Goal: Task Accomplishment & Management: Manage account settings

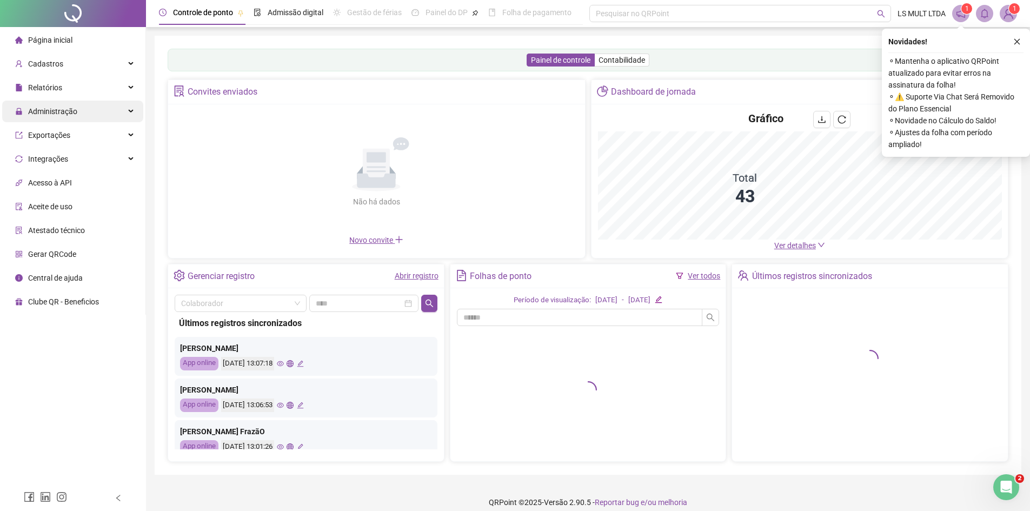
click at [52, 107] on span "Administração" at bounding box center [52, 111] width 49 height 9
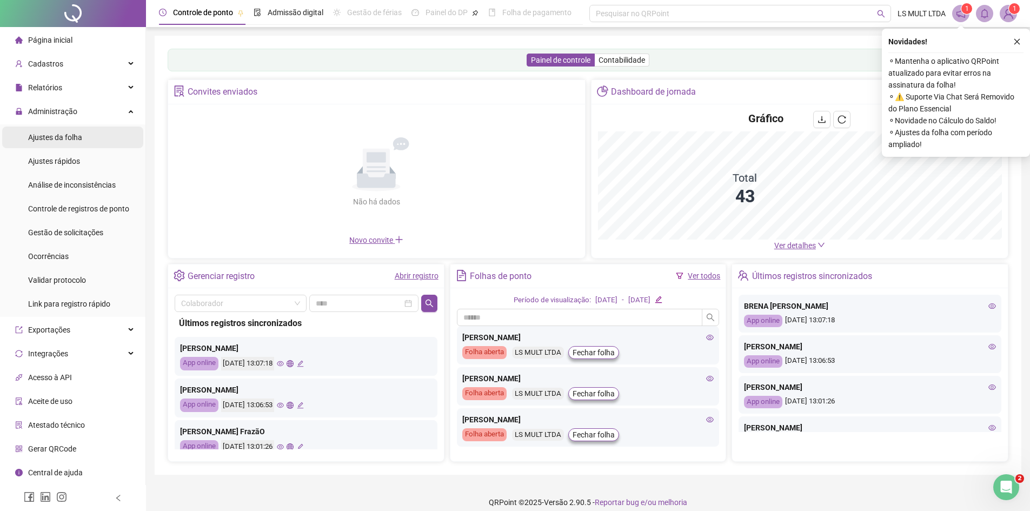
click at [62, 138] on span "Ajustes da folha" at bounding box center [55, 137] width 54 height 9
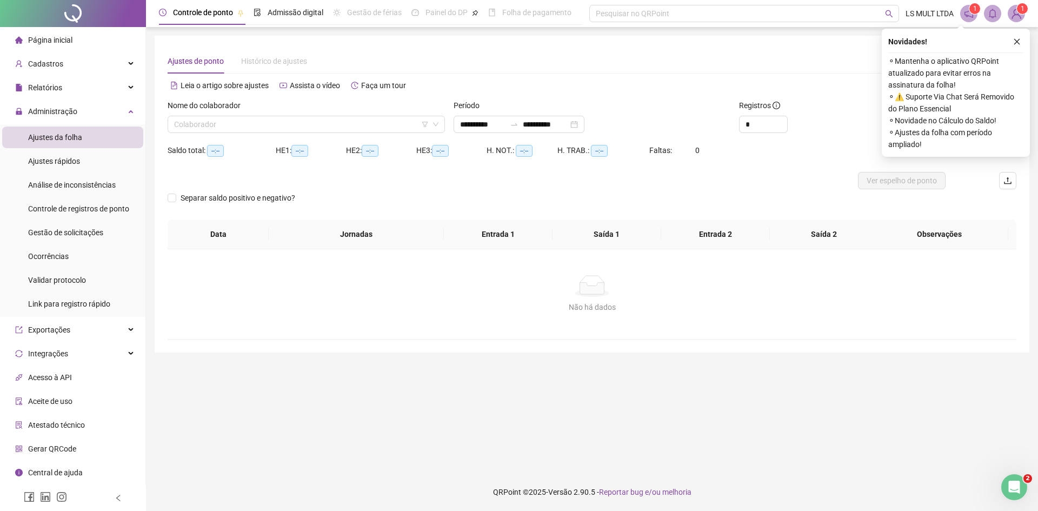
type input "**********"
click at [332, 123] on input "search" at bounding box center [301, 124] width 255 height 16
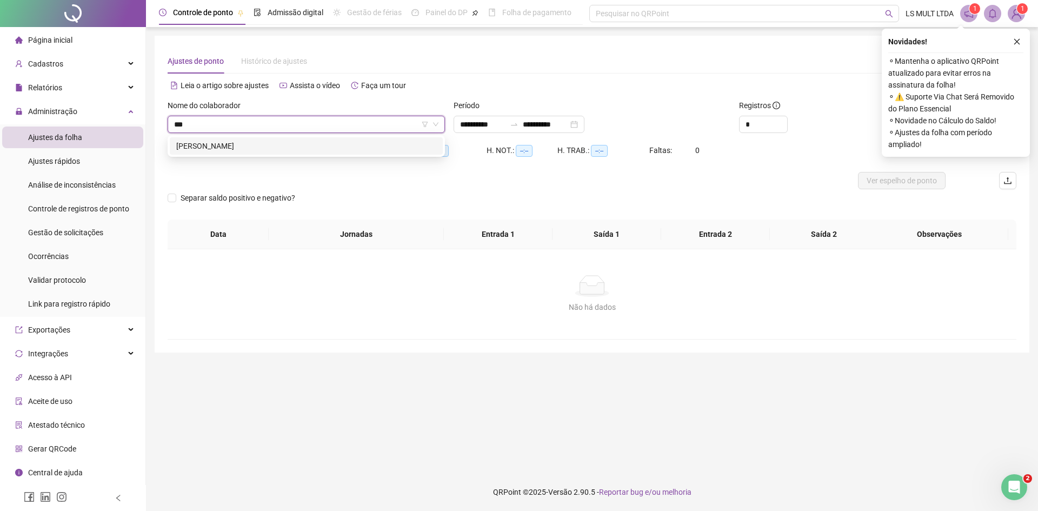
type input "****"
click at [248, 144] on div "[PERSON_NAME]" at bounding box center [306, 146] width 260 height 12
click at [1017, 40] on icon "close" at bounding box center [1017, 42] width 8 height 8
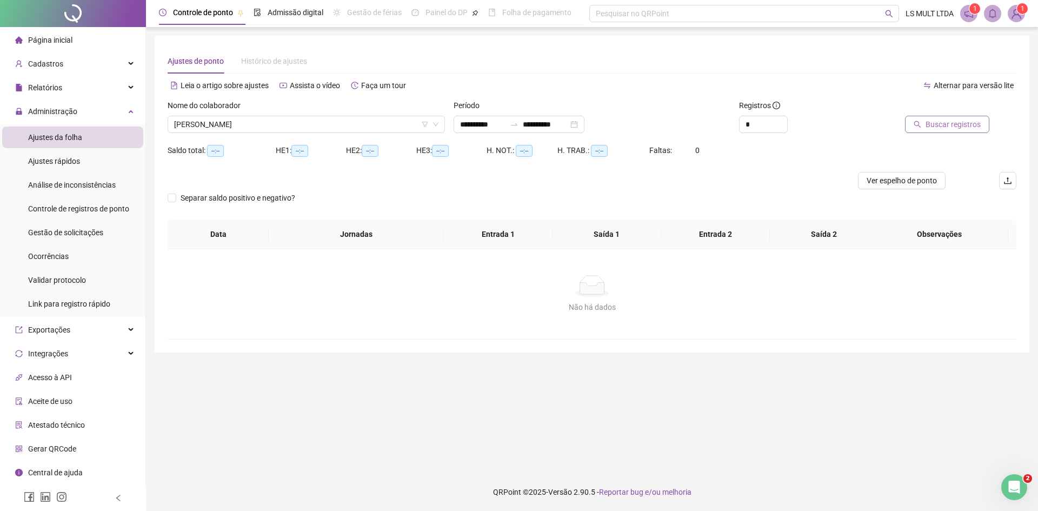
click at [957, 124] on span "Buscar registros" at bounding box center [953, 124] width 55 height 12
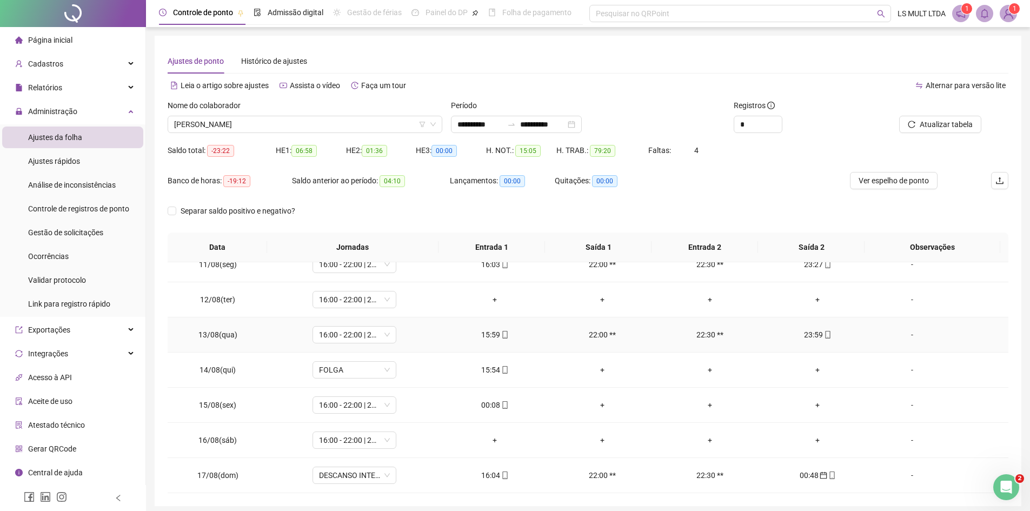
scroll to position [42, 0]
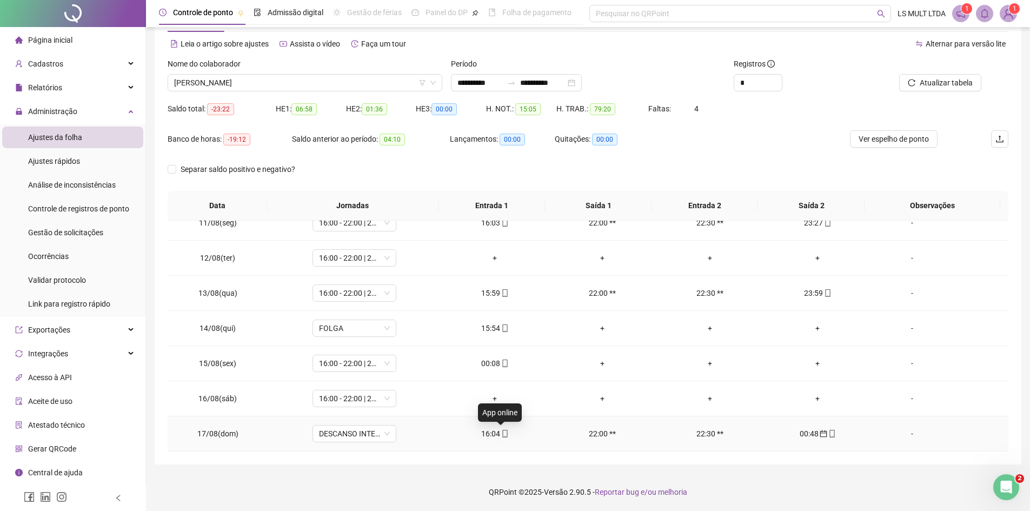
click at [504, 434] on icon "mobile" at bounding box center [505, 434] width 8 height 8
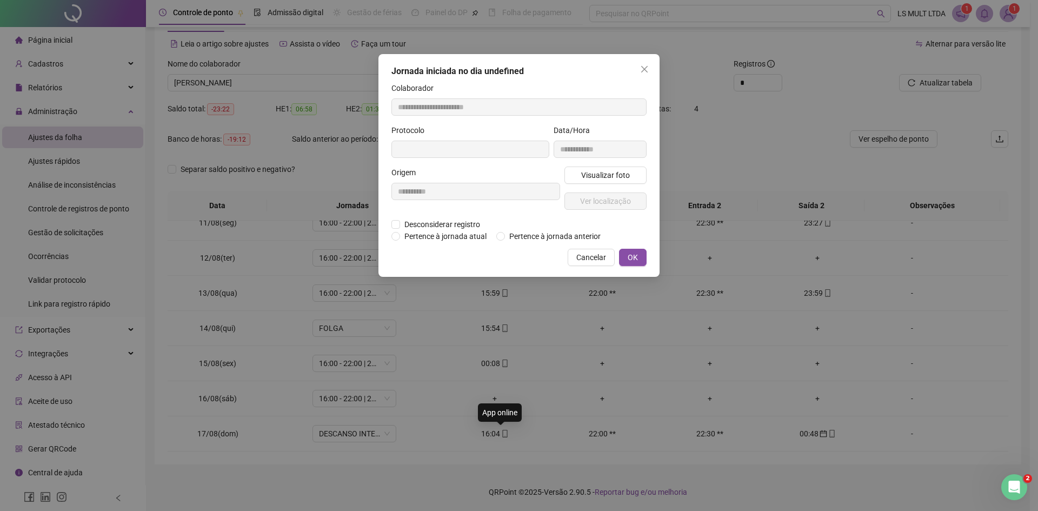
type input "**********"
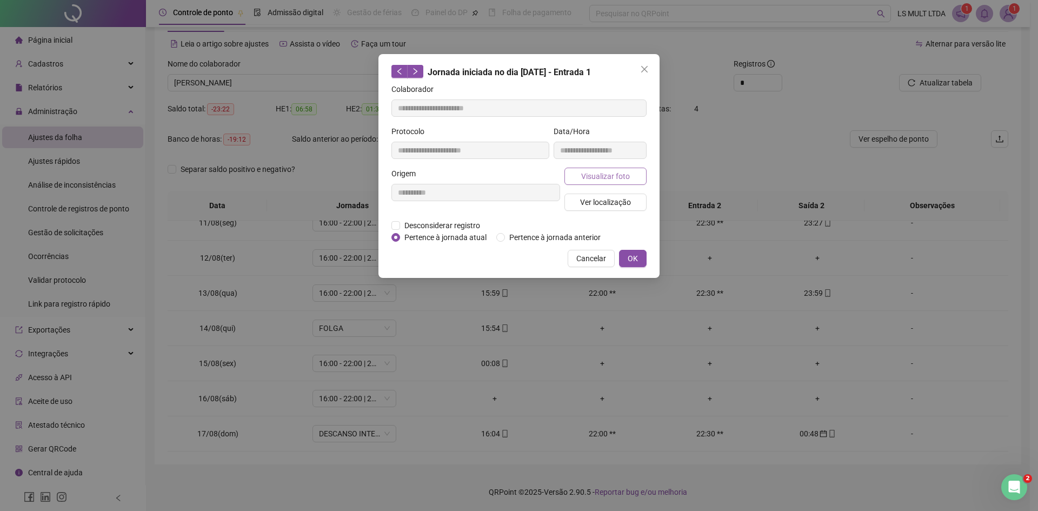
click at [595, 180] on span "Visualizar foto" at bounding box center [605, 176] width 49 height 12
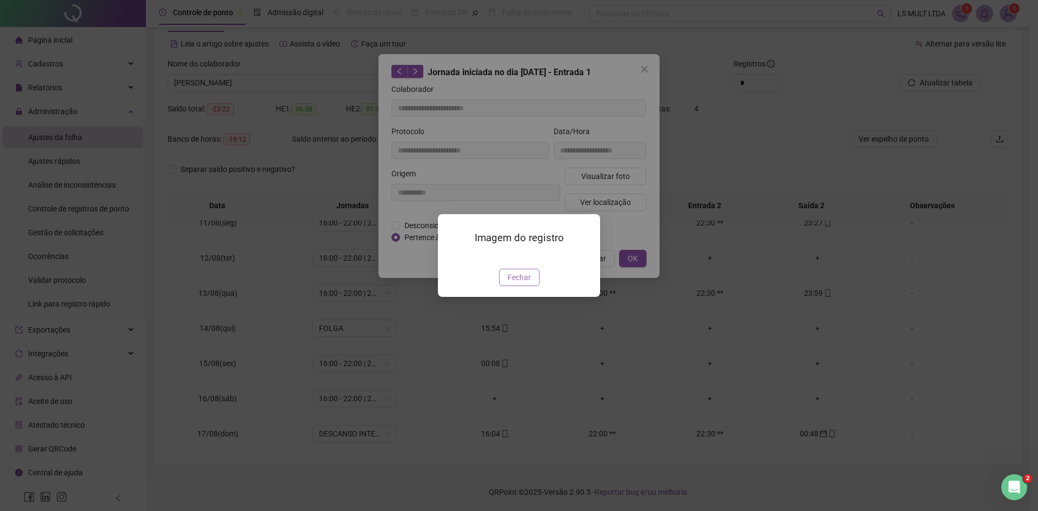
click at [517, 283] on span "Fechar" at bounding box center [519, 277] width 23 height 12
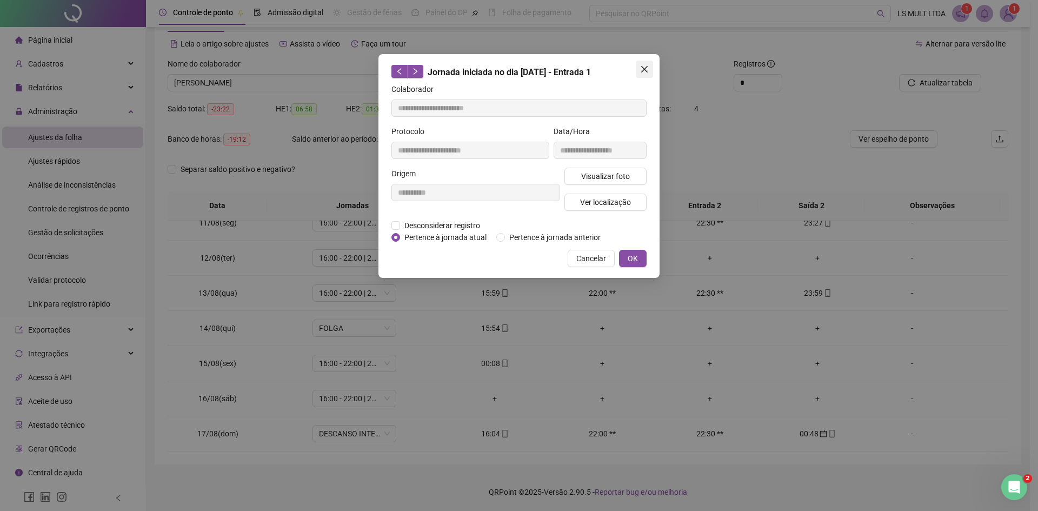
click at [644, 66] on icon "close" at bounding box center [644, 69] width 9 height 9
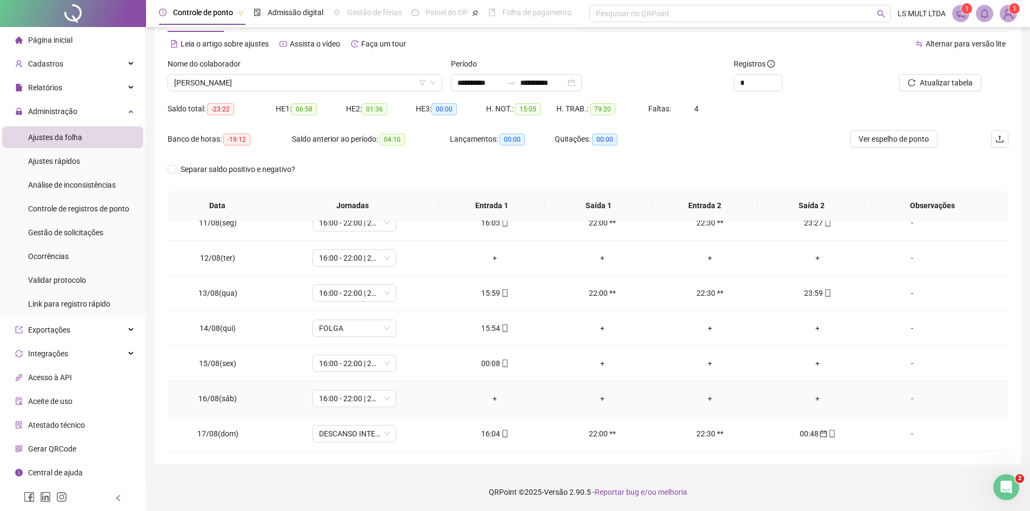
click at [828, 434] on icon "mobile" at bounding box center [832, 434] width 8 height 8
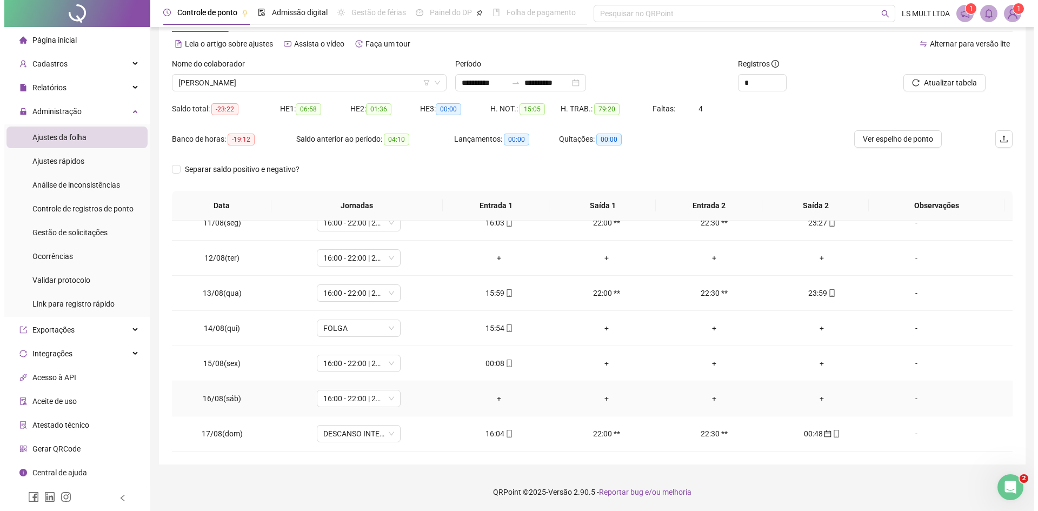
type input "**********"
click span "Visualizar foto"
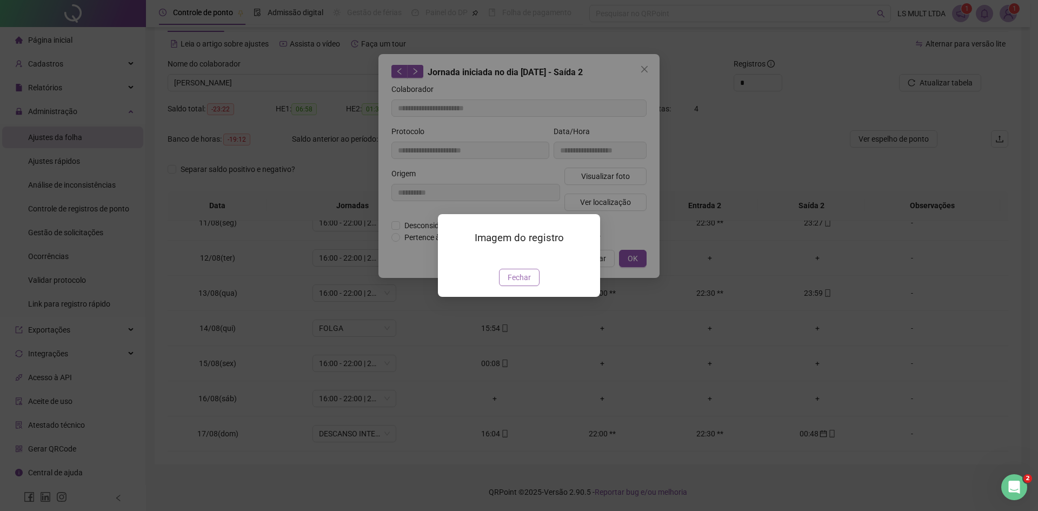
click at [518, 283] on span "Fechar" at bounding box center [519, 277] width 23 height 12
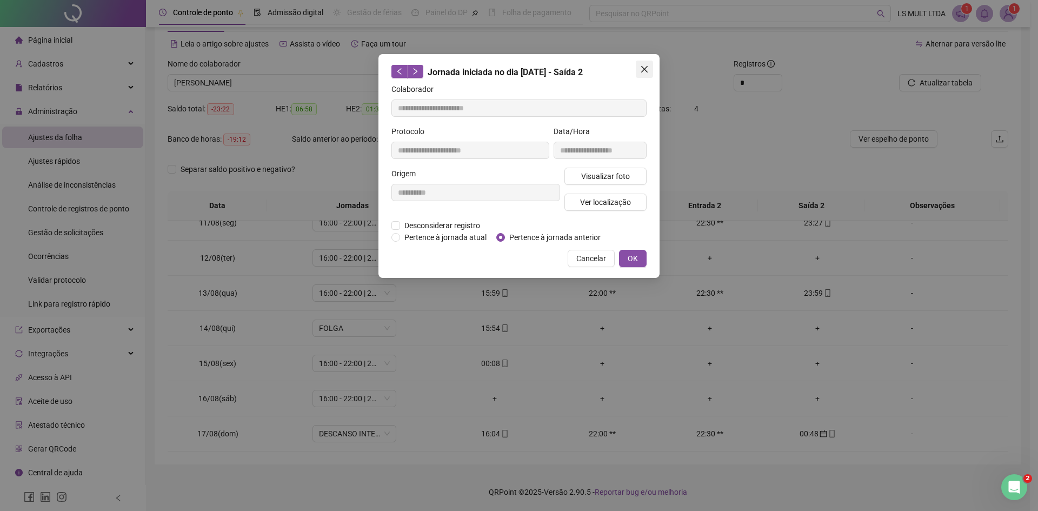
click at [647, 68] on icon "close" at bounding box center [644, 69] width 9 height 9
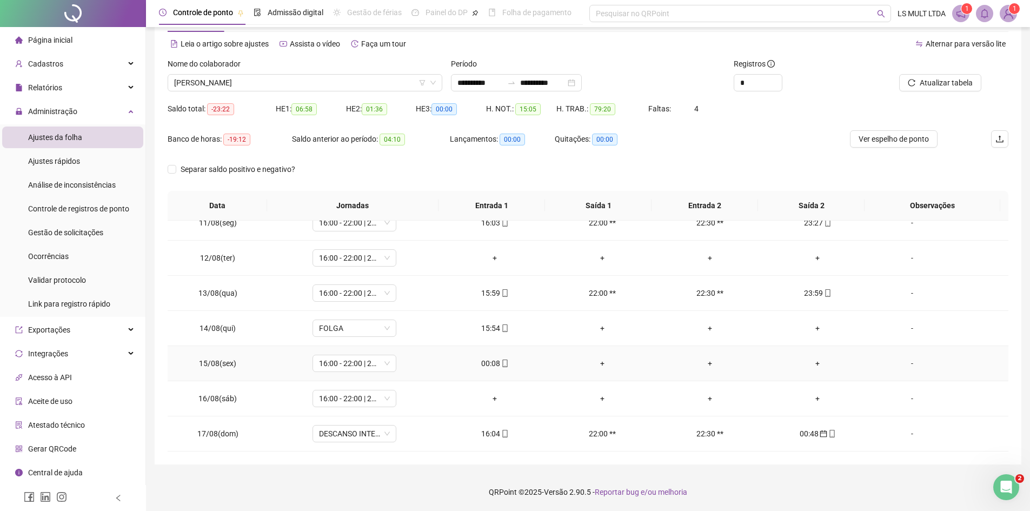
click at [504, 357] on div "00:08" at bounding box center [495, 363] width 90 height 12
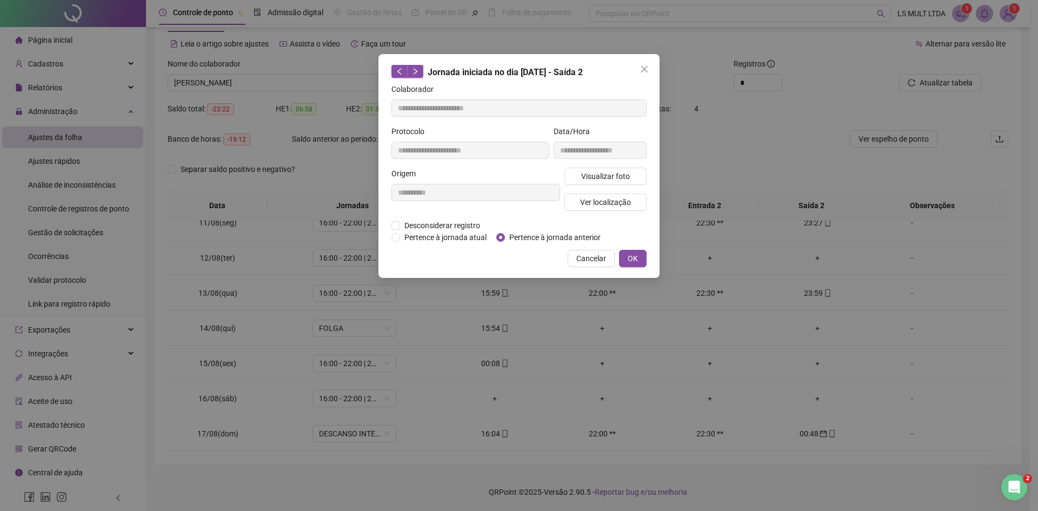
type input "**********"
click at [496, 238] on div "Pertence à jornada atual [GEOGRAPHIC_DATA] à jornada anterior" at bounding box center [500, 237] width 218 height 12
click at [625, 264] on button "OK" at bounding box center [633, 258] width 28 height 17
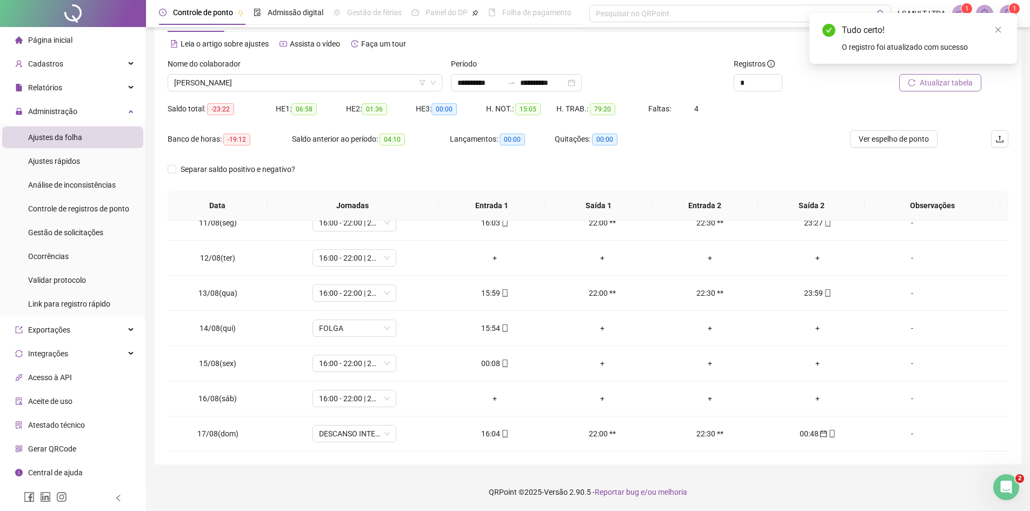
click at [940, 89] on button "Atualizar tabela" at bounding box center [940, 82] width 82 height 17
click at [906, 360] on div "-" at bounding box center [912, 363] width 64 height 12
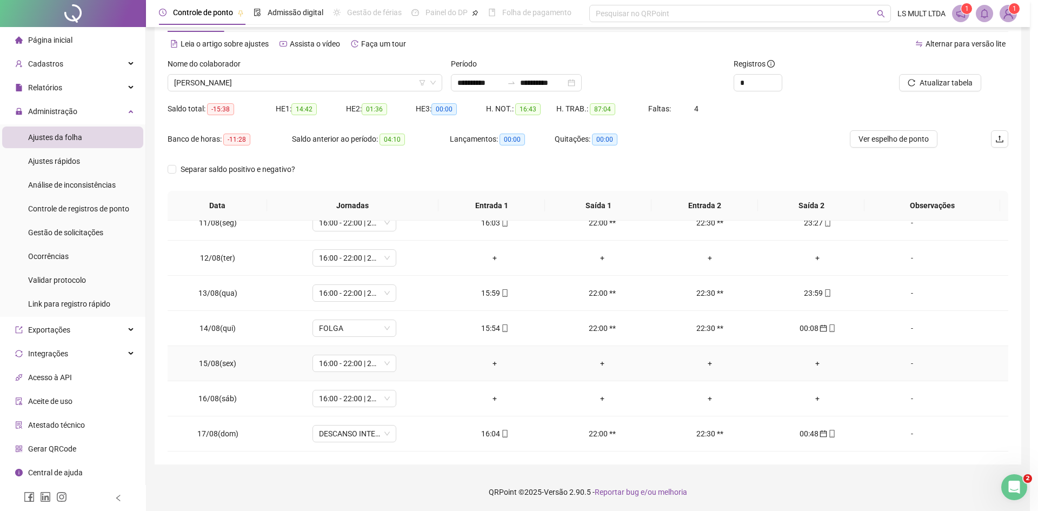
click at [906, 360] on div "-" at bounding box center [912, 363] width 64 height 12
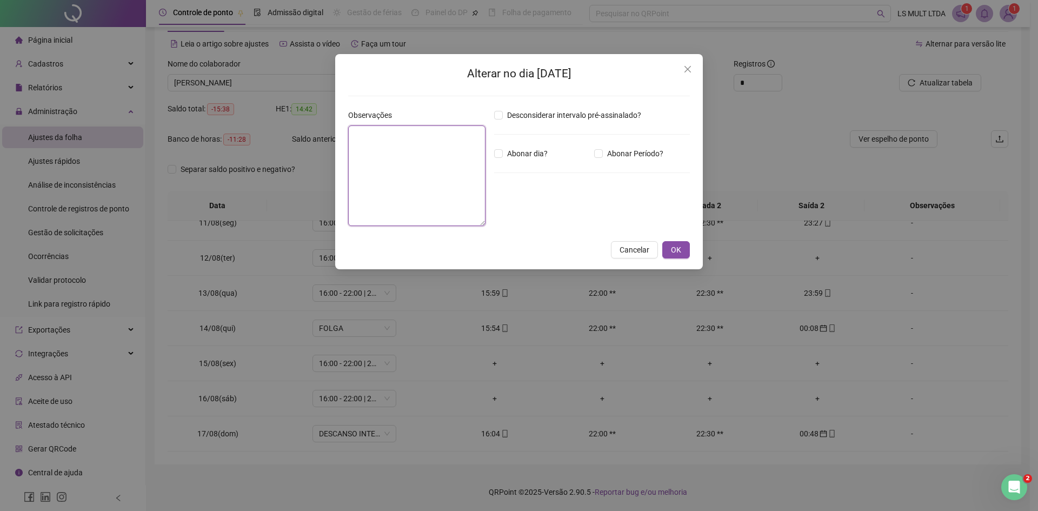
click at [428, 143] on textarea at bounding box center [416, 175] width 137 height 101
type textarea "********"
click at [669, 249] on button "OK" at bounding box center [676, 249] width 28 height 17
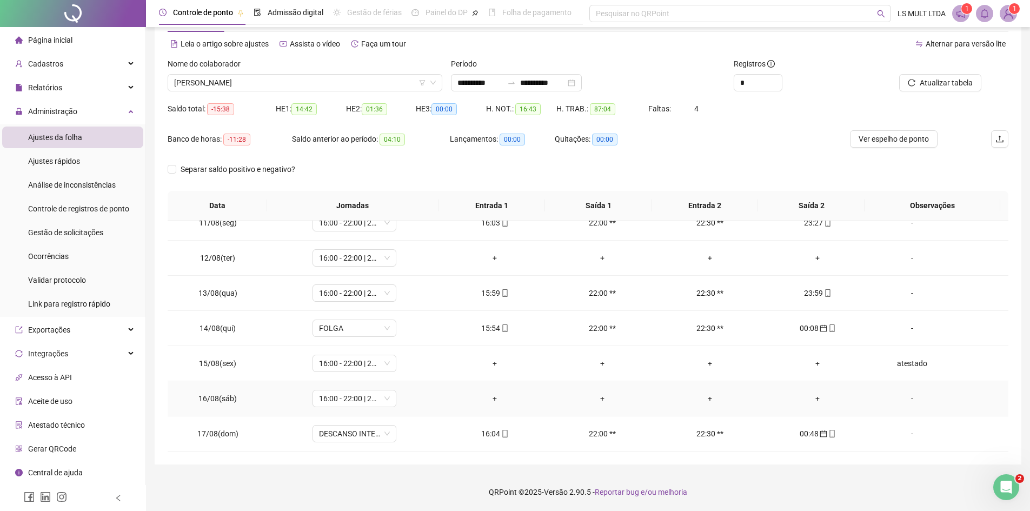
click at [909, 396] on div "-" at bounding box center [912, 398] width 64 height 12
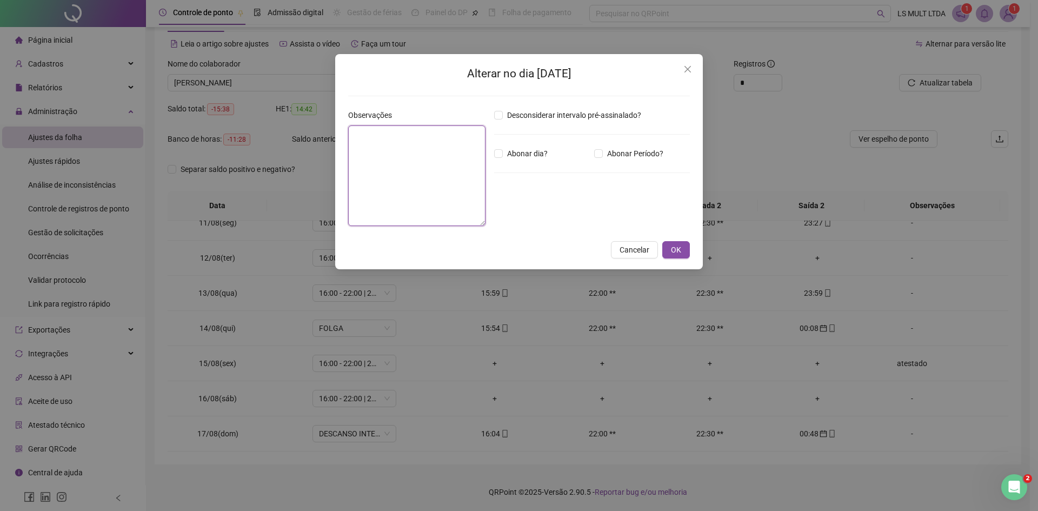
click at [388, 147] on textarea at bounding box center [416, 175] width 137 height 101
type textarea "********"
click at [674, 244] on span "OK" at bounding box center [676, 250] width 10 height 12
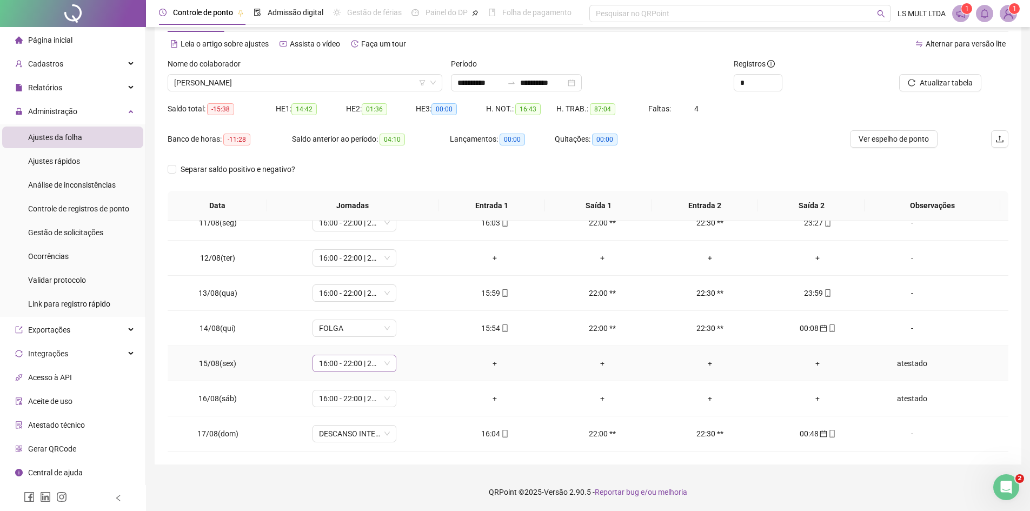
click at [381, 366] on span "16:00 - 22:00 | 22:30 - 23:50" at bounding box center [354, 363] width 71 height 16
click at [332, 300] on div "Dispensa" at bounding box center [371, 298] width 91 height 12
drag, startPoint x: 403, startPoint y: 330, endPoint x: 391, endPoint y: 394, distance: 65.5
click at [403, 330] on span "Sim" at bounding box center [403, 335] width 12 height 12
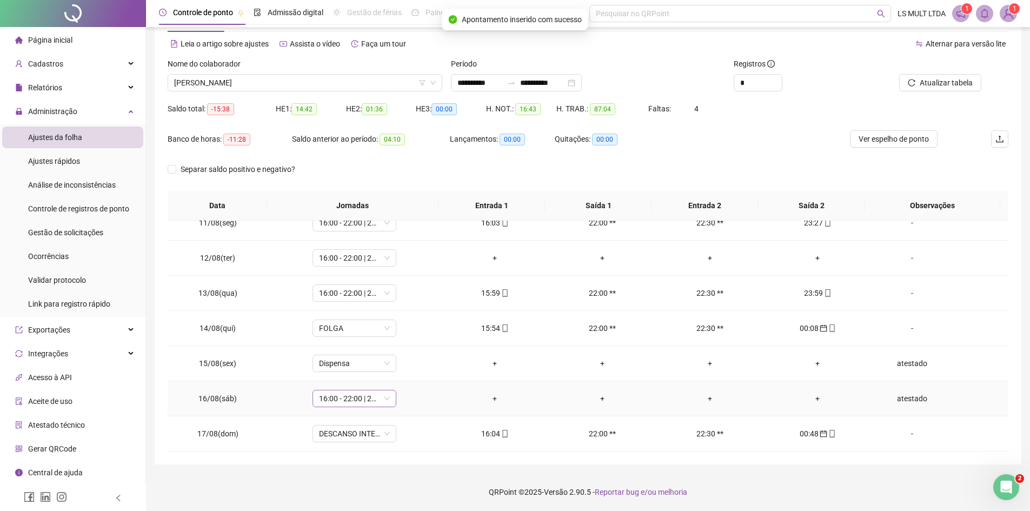
click at [387, 396] on span "16:00 - 22:00 | 22:30 - 23:50" at bounding box center [354, 398] width 71 height 16
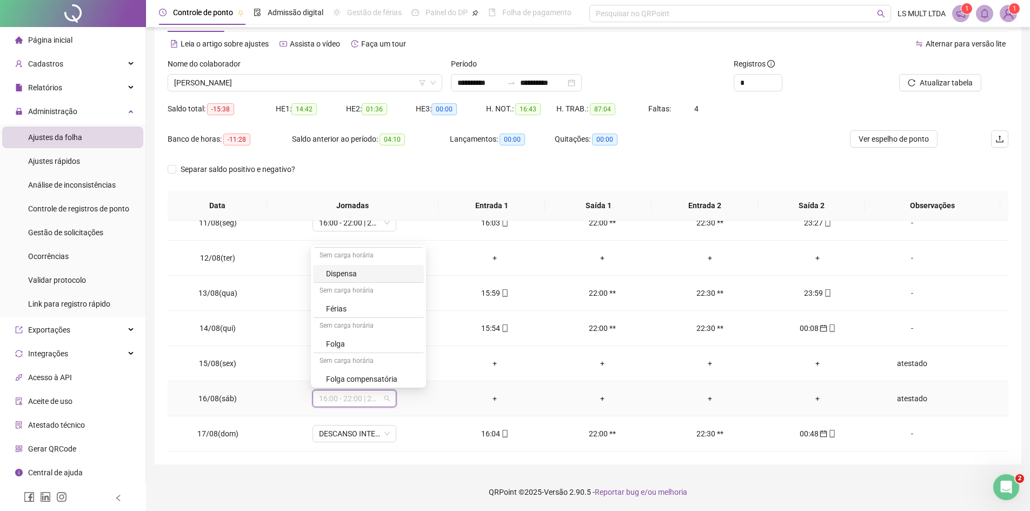
click at [350, 275] on div "Dispensa" at bounding box center [371, 274] width 91 height 12
click at [400, 375] on span "Sim" at bounding box center [403, 370] width 12 height 12
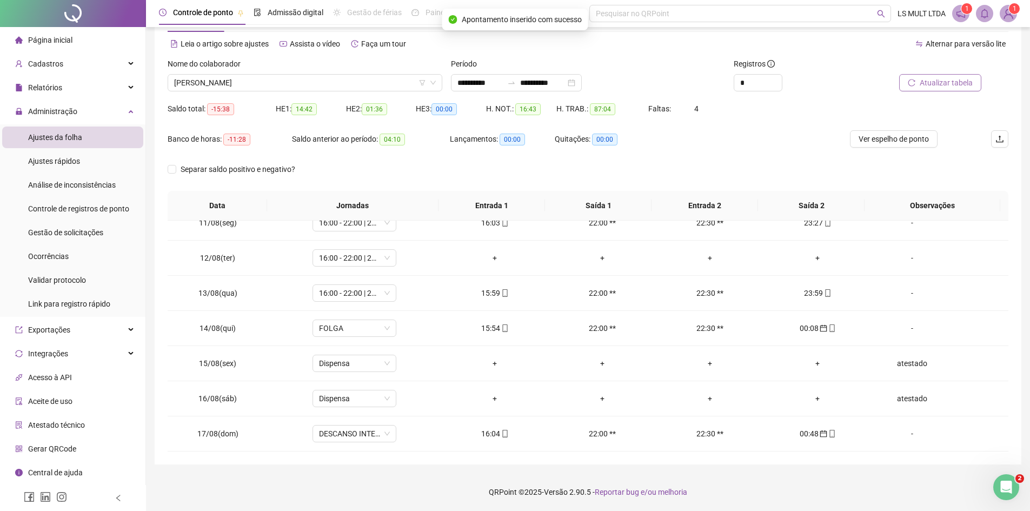
click at [930, 89] on button "Atualizar tabela" at bounding box center [940, 82] width 82 height 17
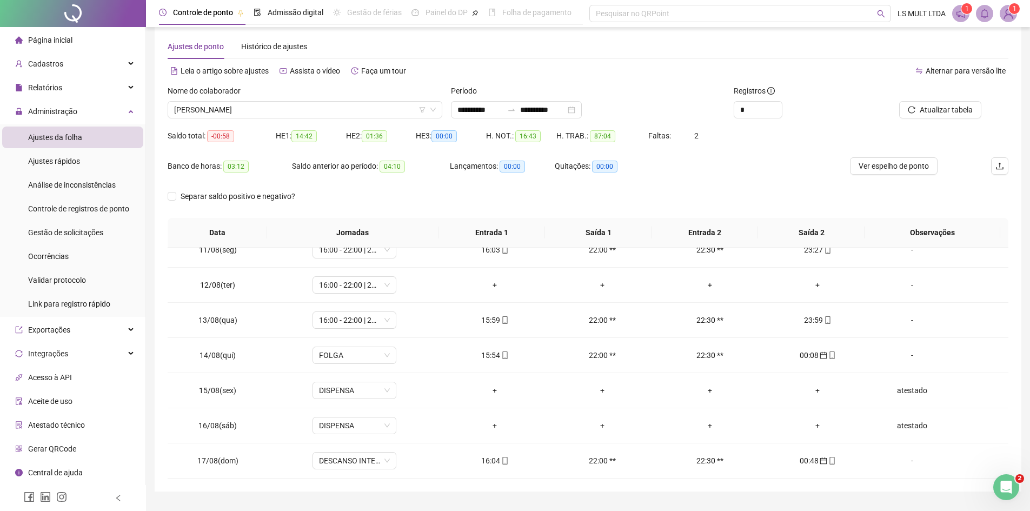
scroll to position [0, 0]
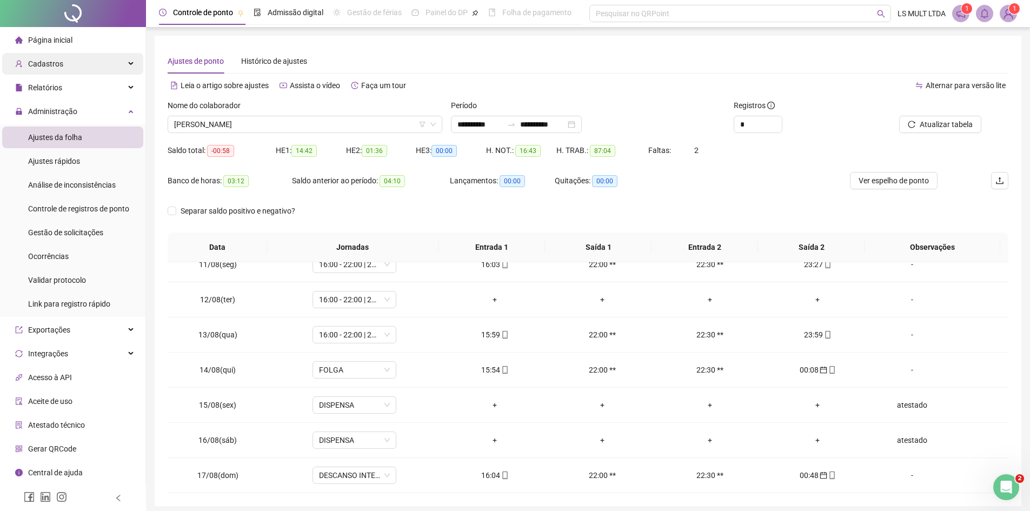
click at [50, 59] on span "Cadastros" at bounding box center [45, 63] width 35 height 9
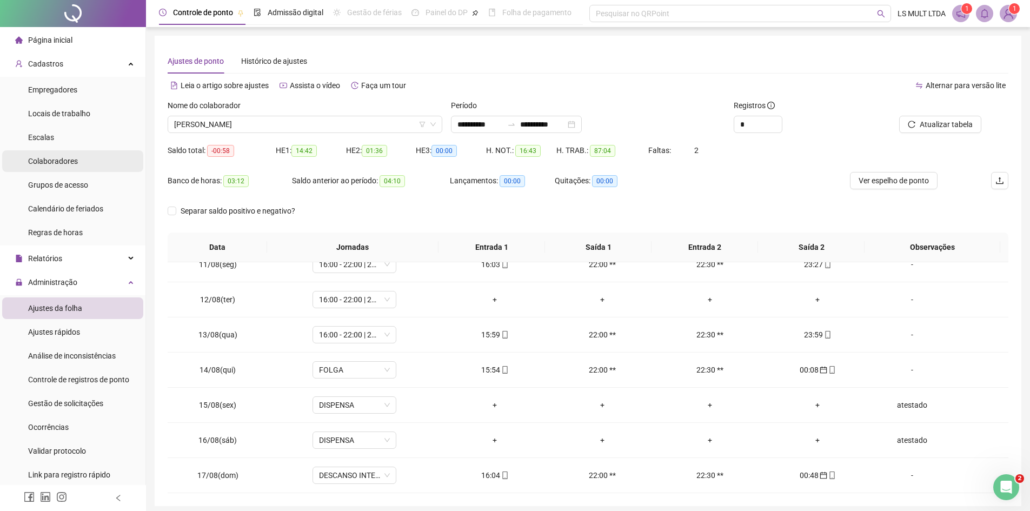
click at [63, 162] on span "Colaboradores" at bounding box center [53, 161] width 50 height 9
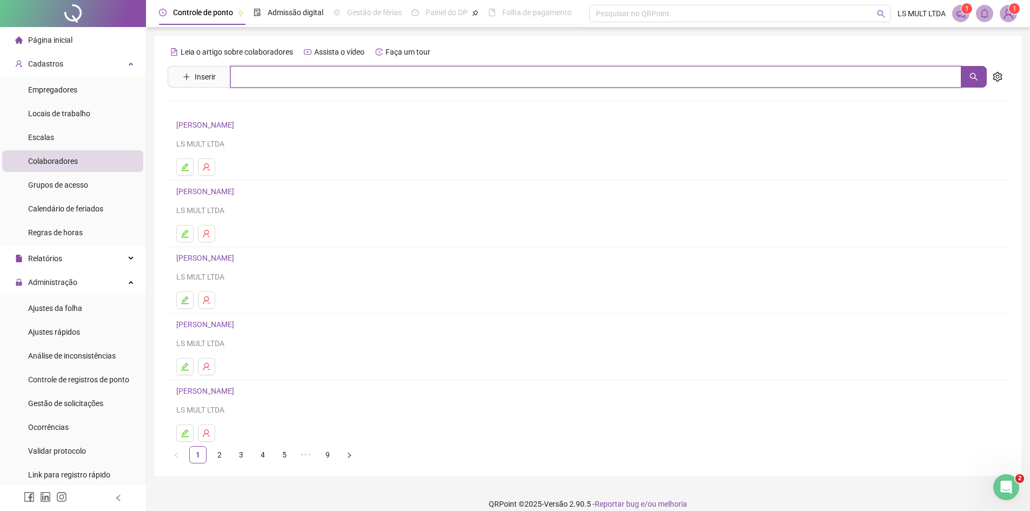
click at [307, 83] on input "text" at bounding box center [595, 77] width 731 height 22
type input "******"
click at [245, 109] on link "[PERSON_NAME]" at bounding box center [217, 108] width 58 height 9
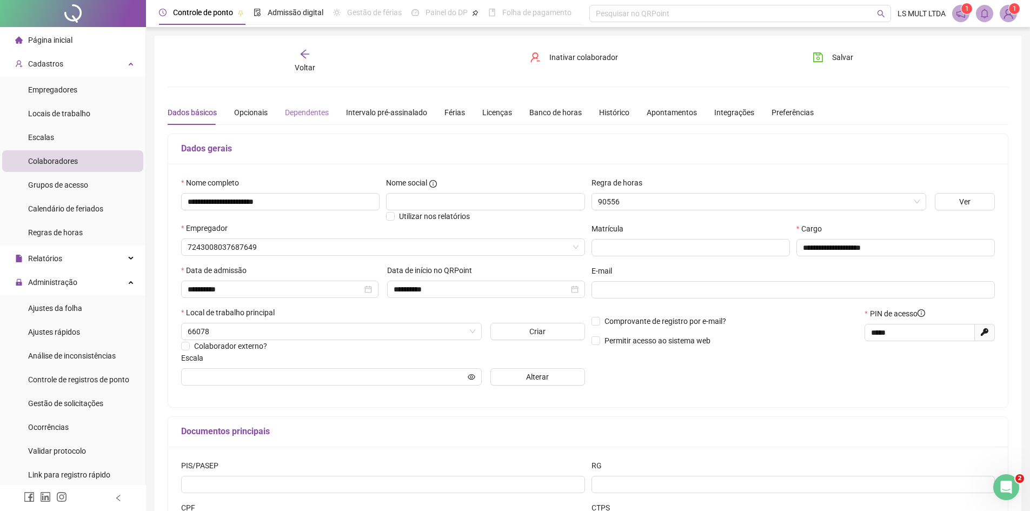
type input "**********"
click at [534, 331] on span "Criar" at bounding box center [537, 331] width 16 height 12
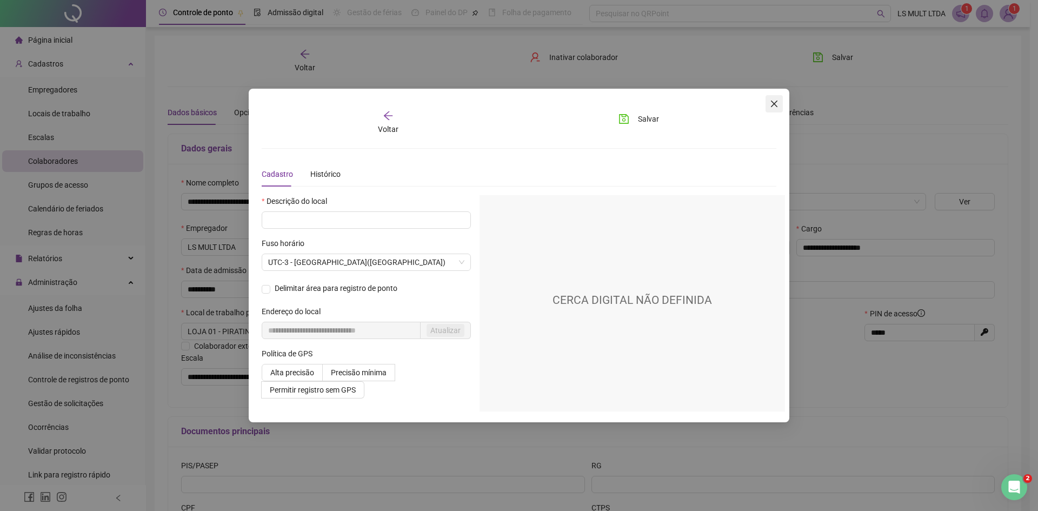
click at [771, 98] on button "Close" at bounding box center [774, 103] width 17 height 17
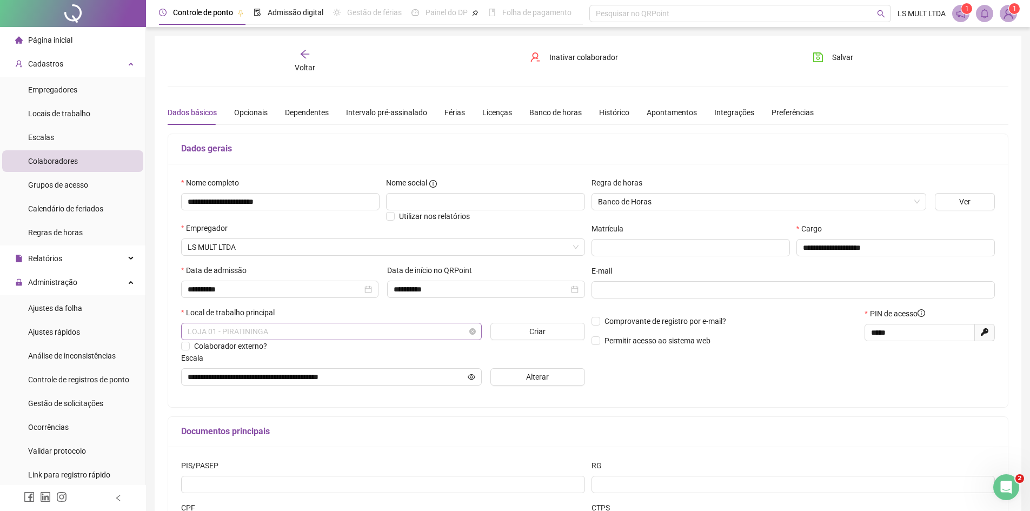
click at [311, 330] on span "LOJA 01 - PIRATININGA" at bounding box center [332, 331] width 288 height 16
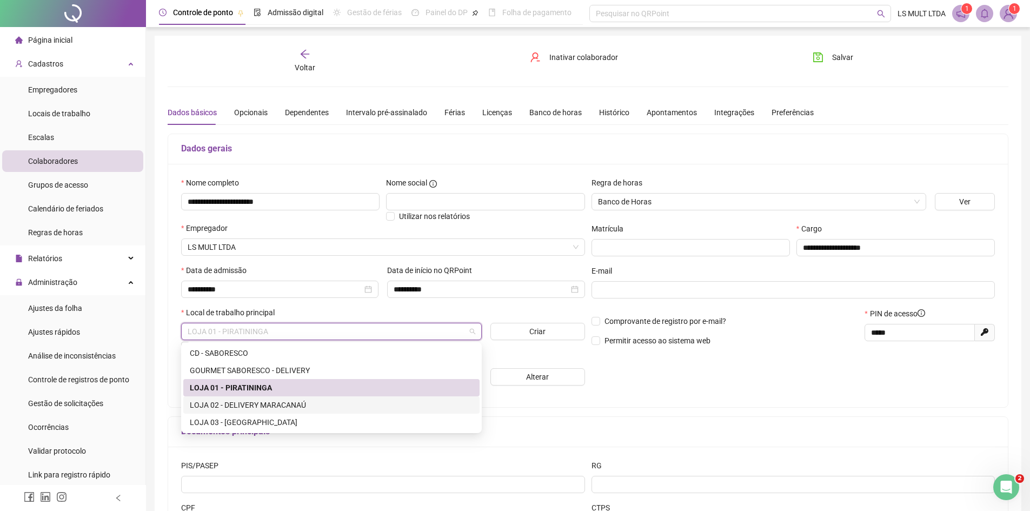
click at [259, 405] on div "LOJA 02 - DELIVERY MARACANAÚ" at bounding box center [331, 405] width 283 height 12
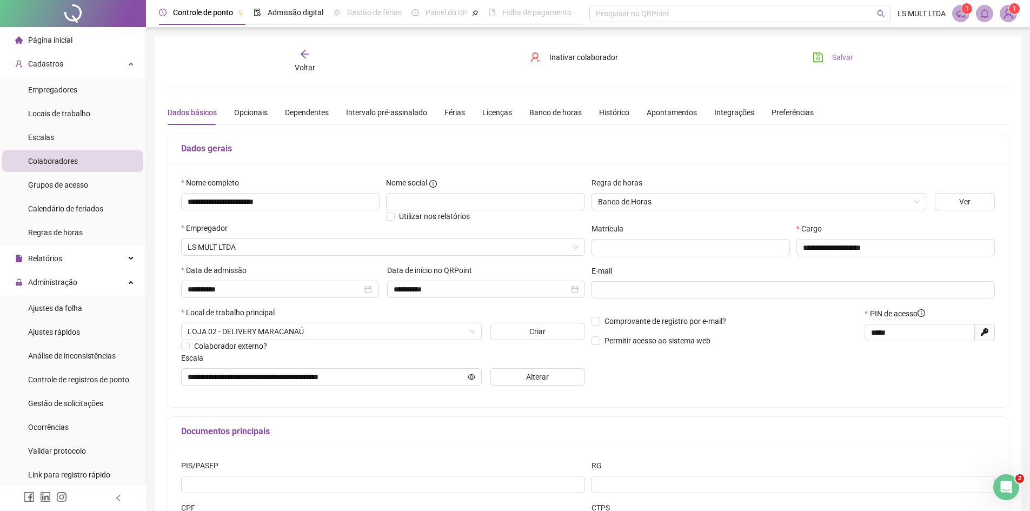
click at [827, 54] on button "Salvar" at bounding box center [832, 57] width 57 height 17
click at [50, 32] on div "Página inicial" at bounding box center [43, 40] width 57 height 22
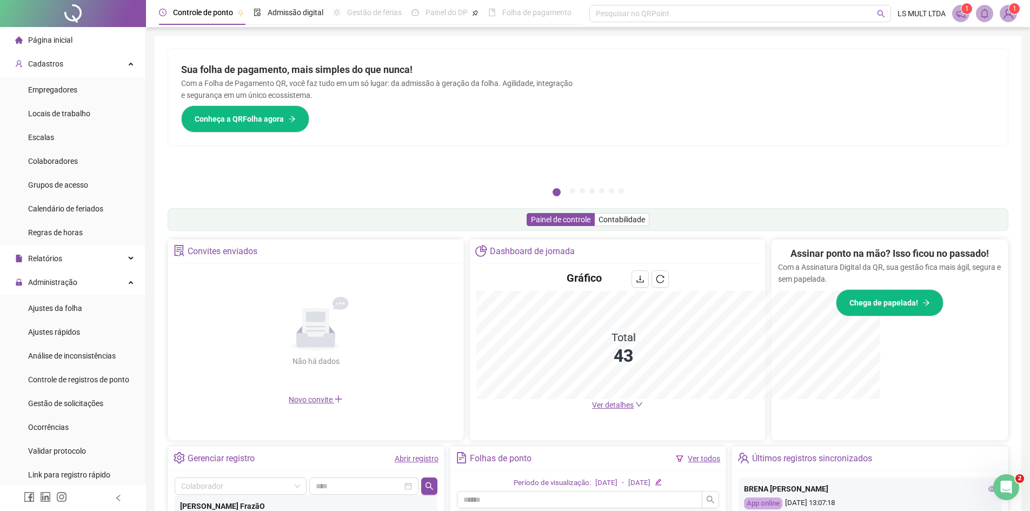
scroll to position [10, 0]
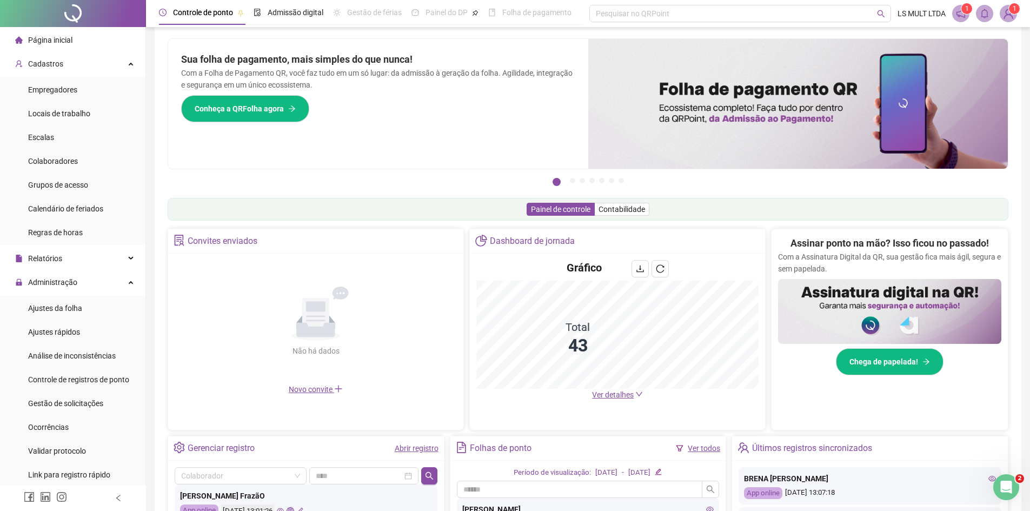
click at [551, 132] on div "Sua folha de pagamento, mais simples do que nunca! Com a Folha de Pagamento QR,…" at bounding box center [378, 104] width 420 height 130
